Goal: Find specific page/section: Find specific page/section

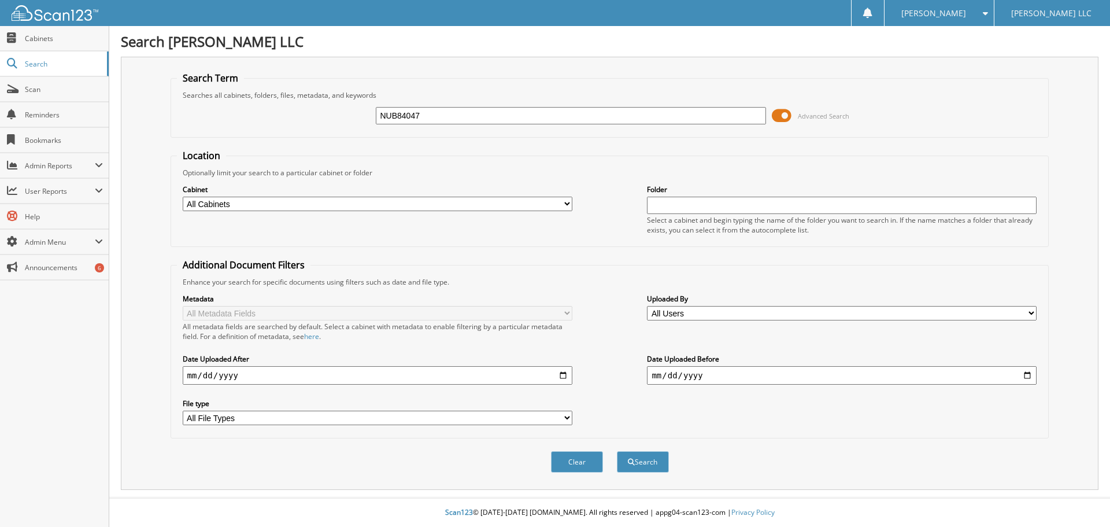
type input "NUB84047"
click at [617, 451] on button "Search" at bounding box center [643, 461] width 52 height 21
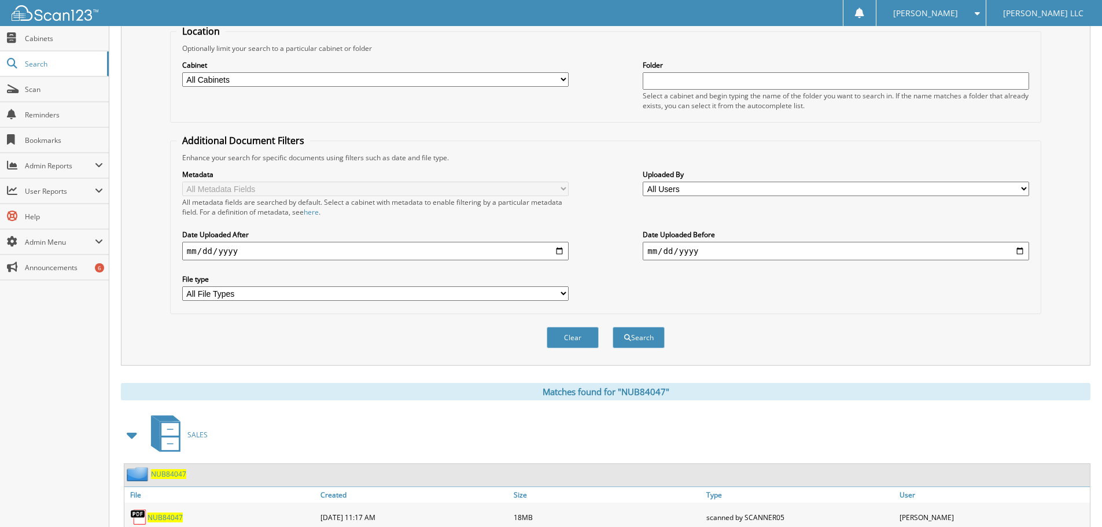
scroll to position [165, 0]
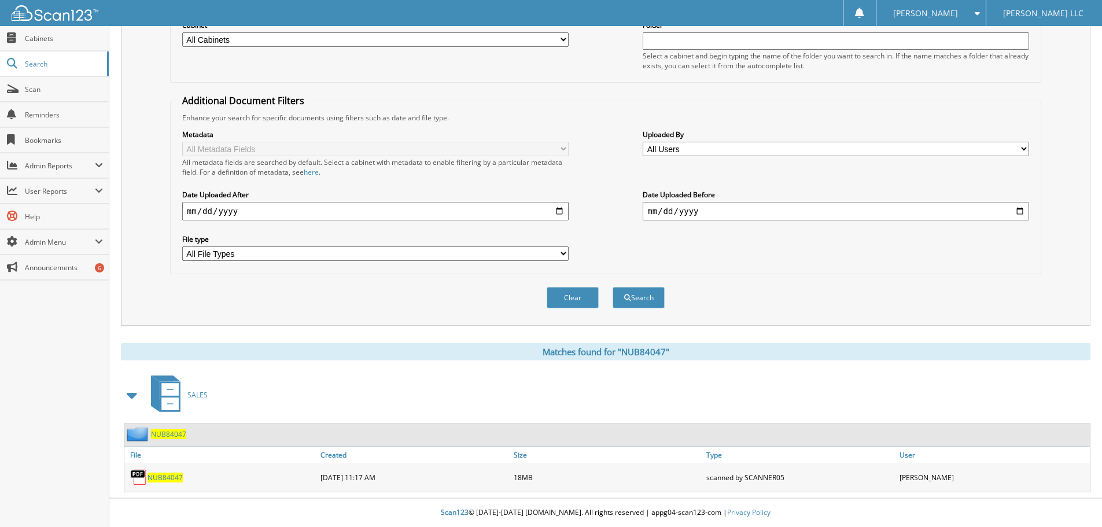
click at [178, 480] on span "NUB84047" at bounding box center [164, 477] width 35 height 10
